Goal: Task Accomplishment & Management: Use online tool/utility

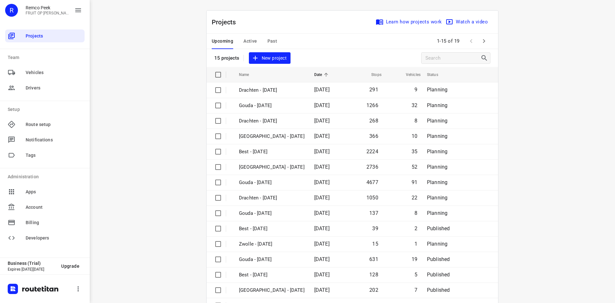
drag, startPoint x: 235, startPoint y: 39, endPoint x: 251, endPoint y: 39, distance: 15.7
click at [236, 39] on div "Upcoming Active Past" at bounding box center [250, 41] width 76 height 15
click at [253, 39] on span "Active" at bounding box center [249, 41] width 13 height 8
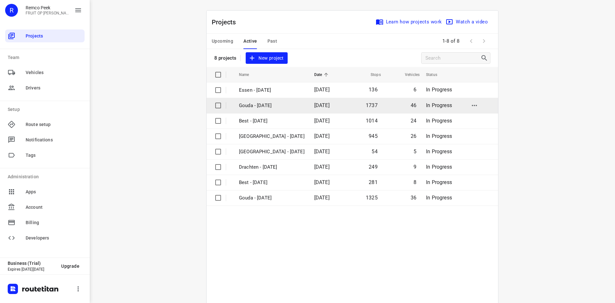
click at [255, 100] on td "Gouda - [DATE]" at bounding box center [270, 105] width 77 height 15
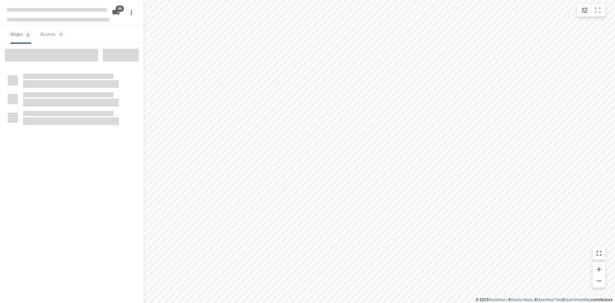
type input "distance"
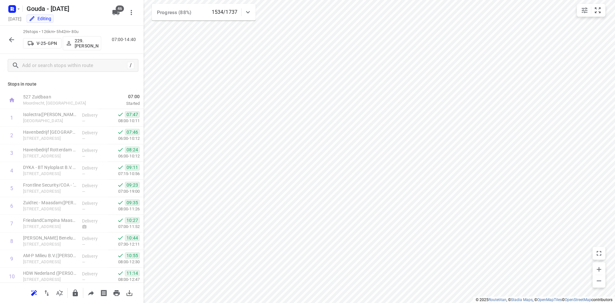
click at [13, 44] on button "button" at bounding box center [11, 39] width 13 height 13
